Goal: Task Accomplishment & Management: Use online tool/utility

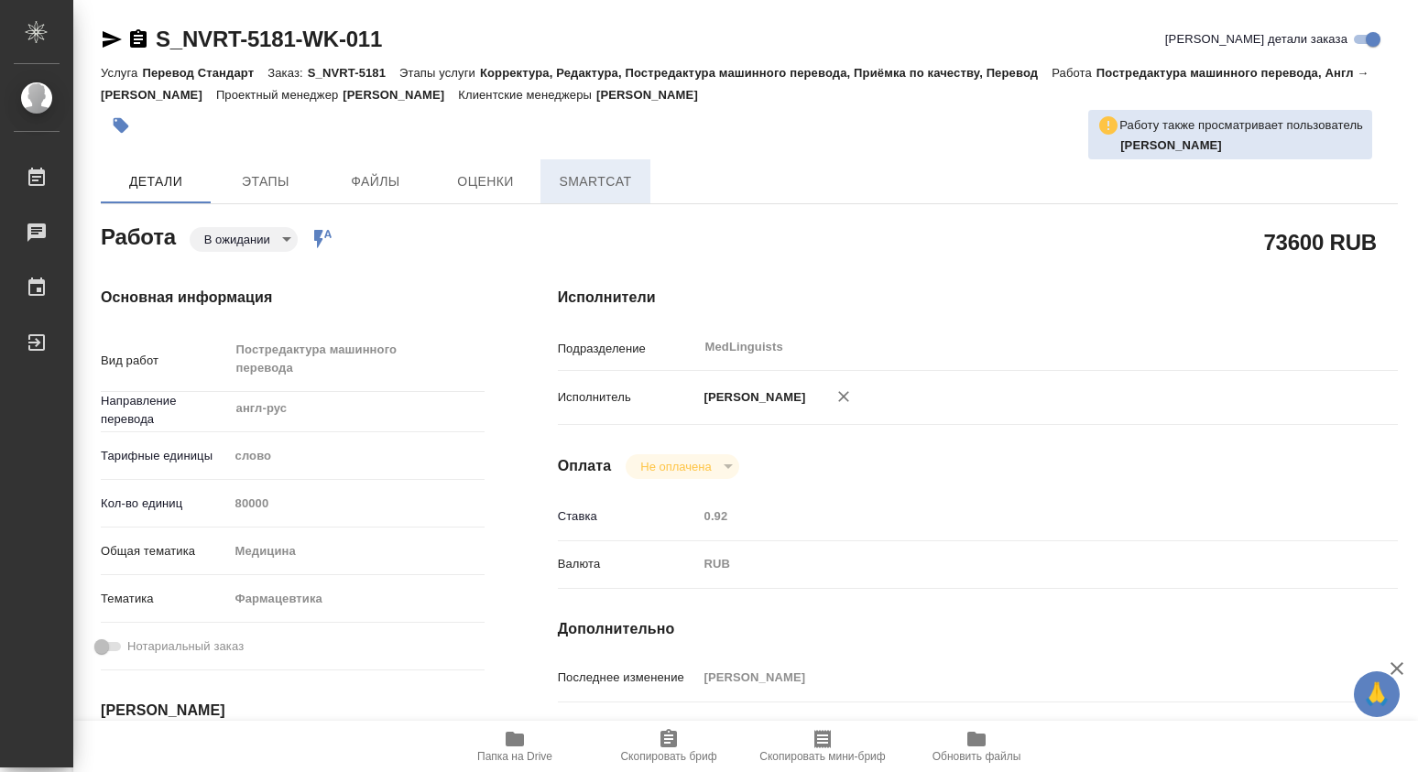
type textarea "x"
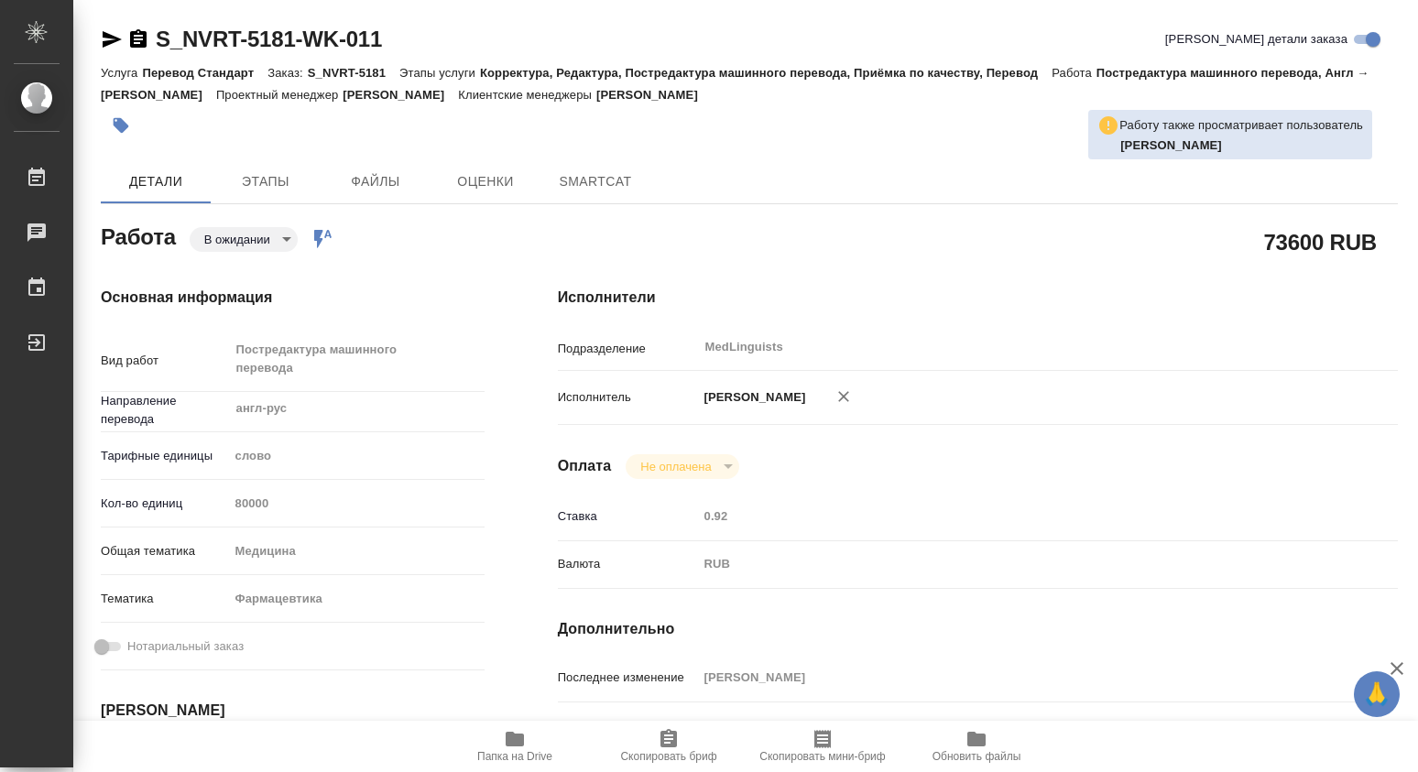
type textarea "x"
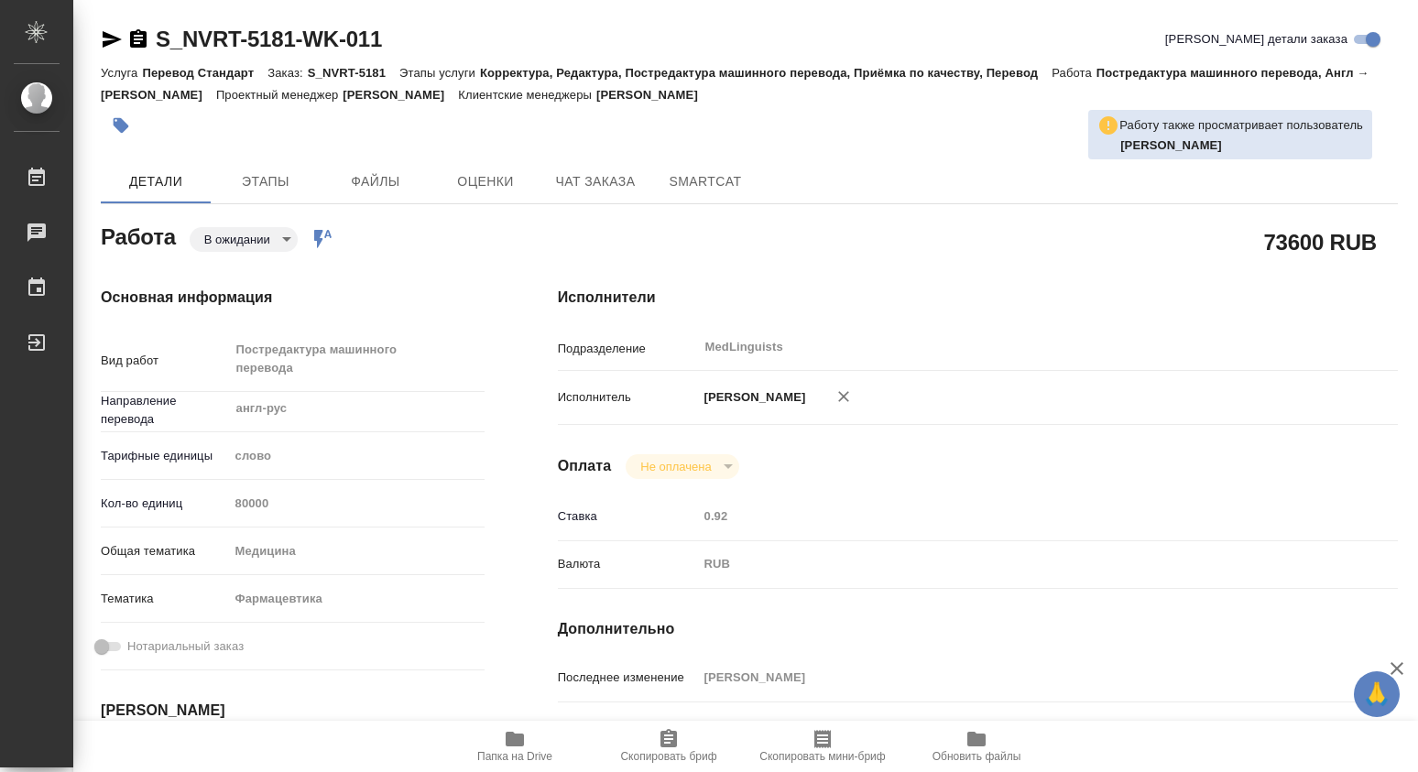
type textarea "x"
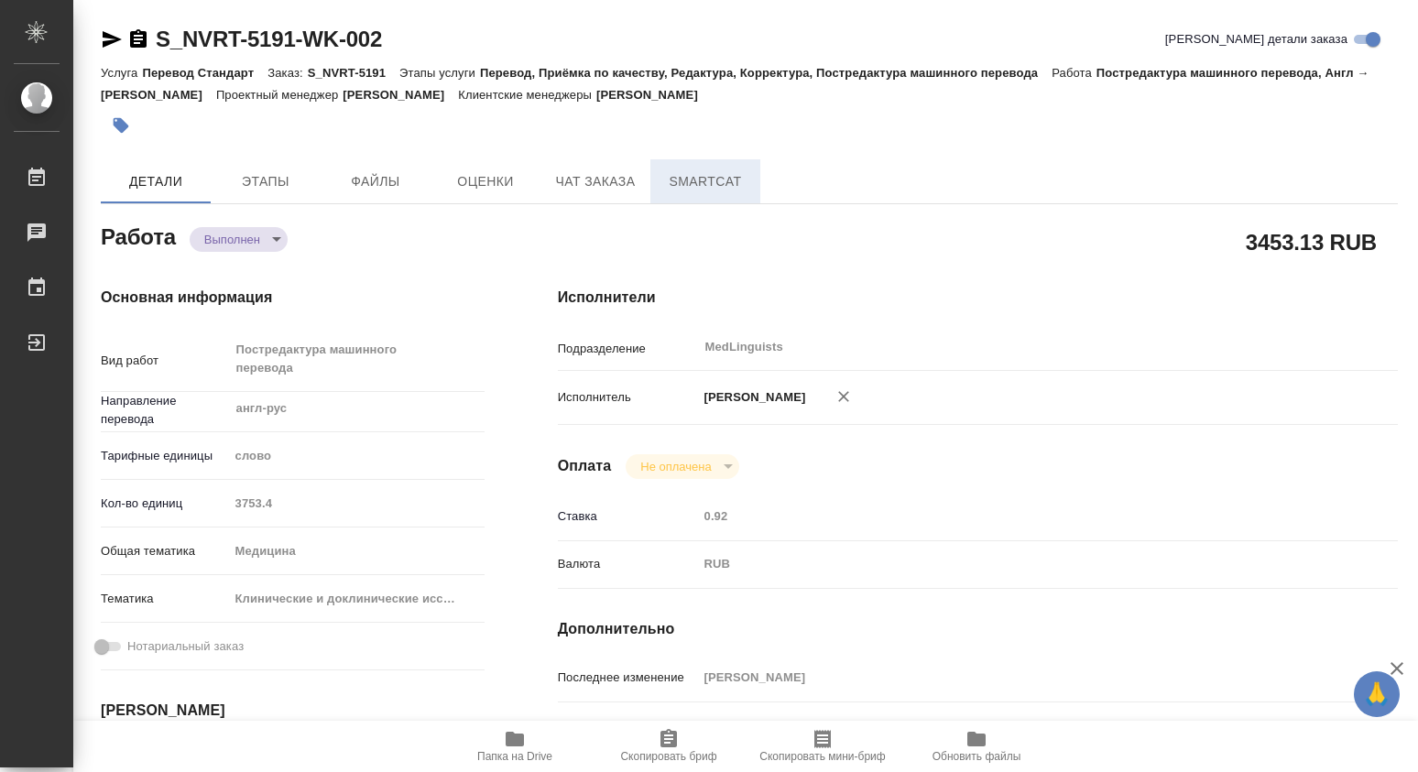
click at [691, 179] on span "SmartCat" at bounding box center [706, 181] width 88 height 23
